Goal: Task Accomplishment & Management: Manage account settings

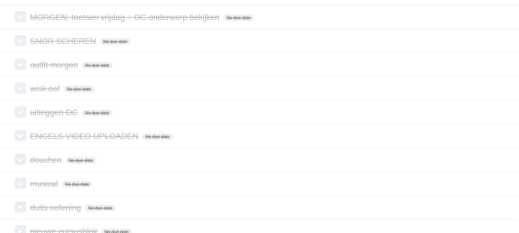
scroll to position [280, 0]
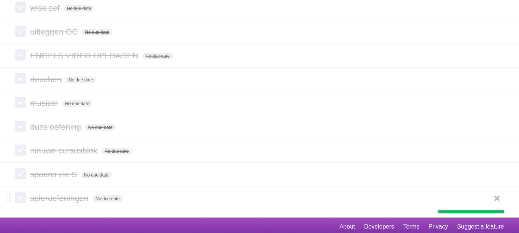
click at [22, 194] on label at bounding box center [20, 197] width 11 height 11
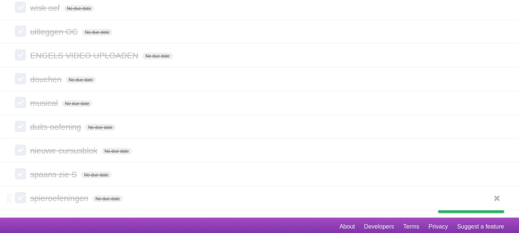
click at [36, 195] on span "spieroefeningen" at bounding box center [60, 198] width 60 height 9
click at [19, 193] on label at bounding box center [20, 197] width 11 height 11
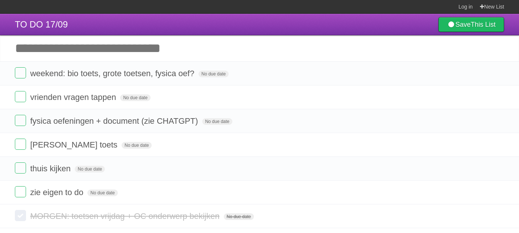
scroll to position [91, 0]
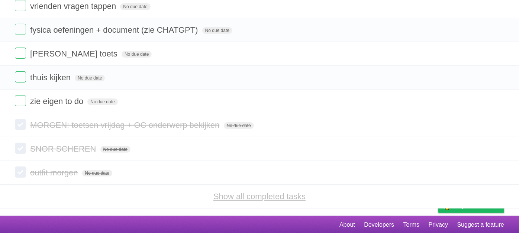
click at [244, 196] on link "Show all completed tasks" at bounding box center [260, 196] width 92 height 9
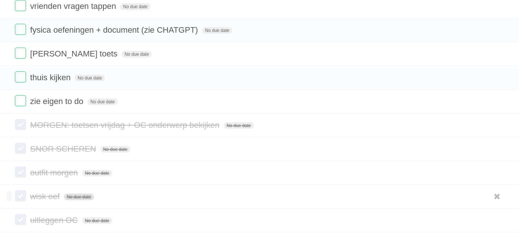
scroll to position [280, 0]
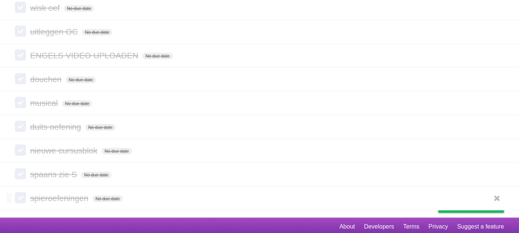
click at [19, 193] on label at bounding box center [20, 197] width 11 height 11
